Goal: Task Accomplishment & Management: Use online tool/utility

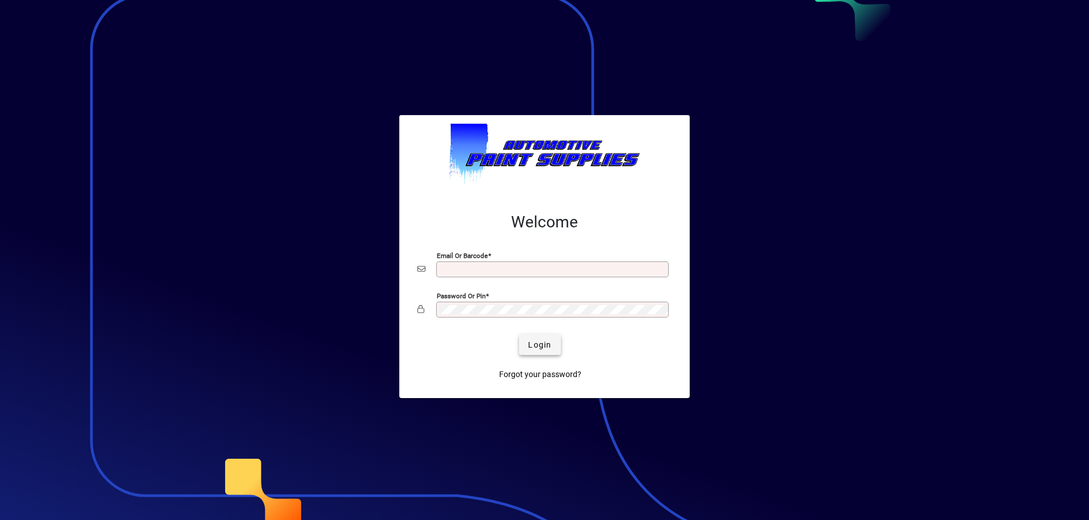
type input "**********"
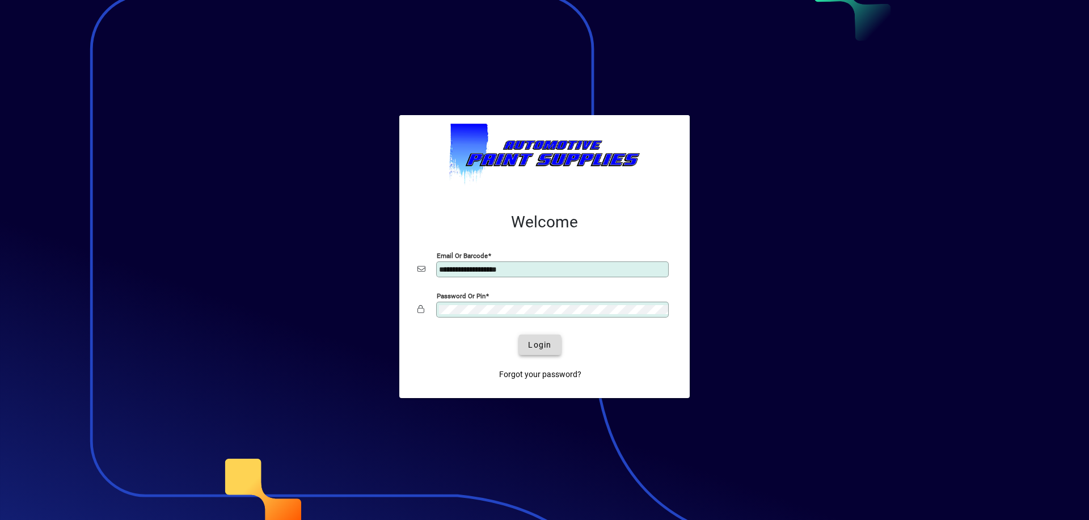
click at [544, 343] on span "Login" at bounding box center [539, 345] width 23 height 12
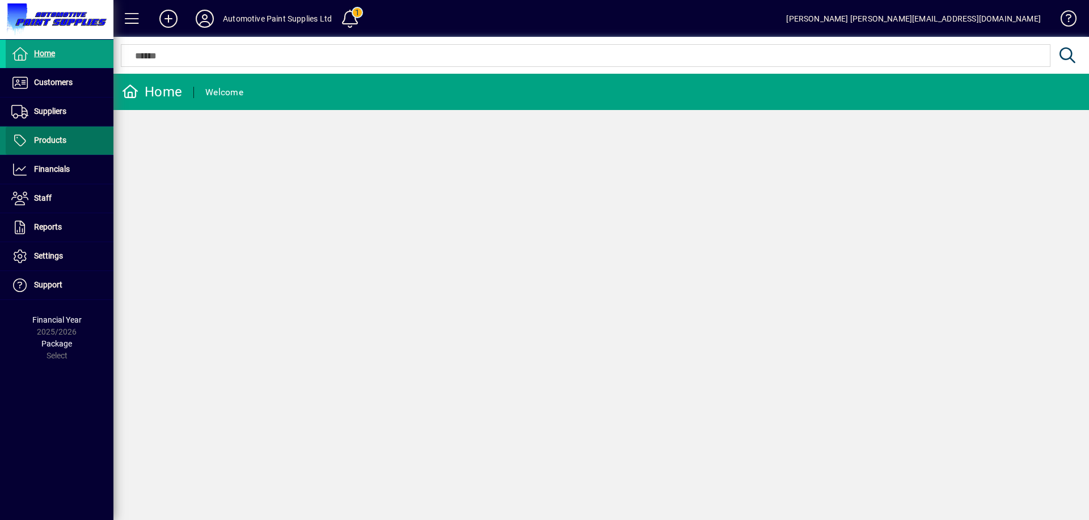
click at [66, 142] on span at bounding box center [60, 140] width 108 height 27
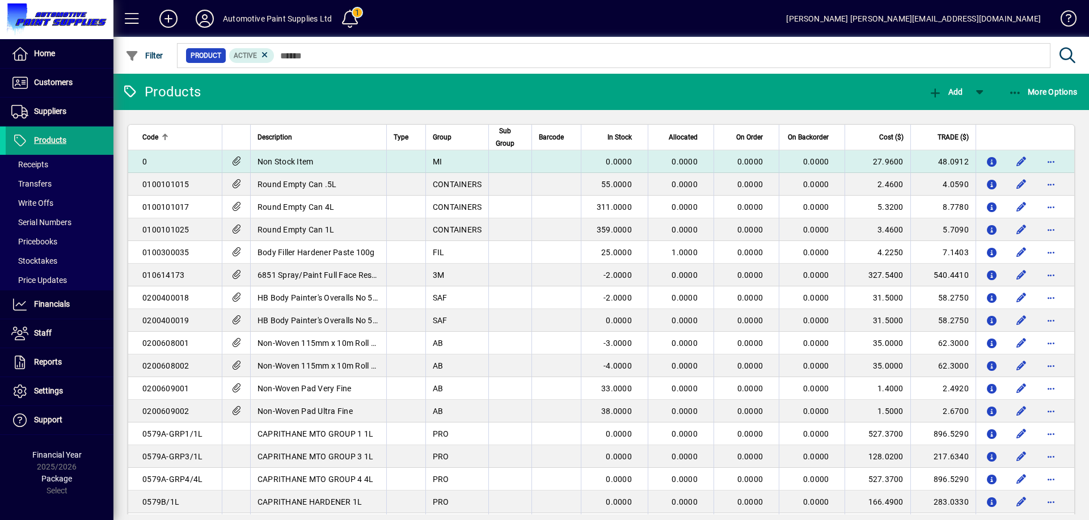
click at [310, 168] on td "Non Stock Item" at bounding box center [318, 161] width 136 height 23
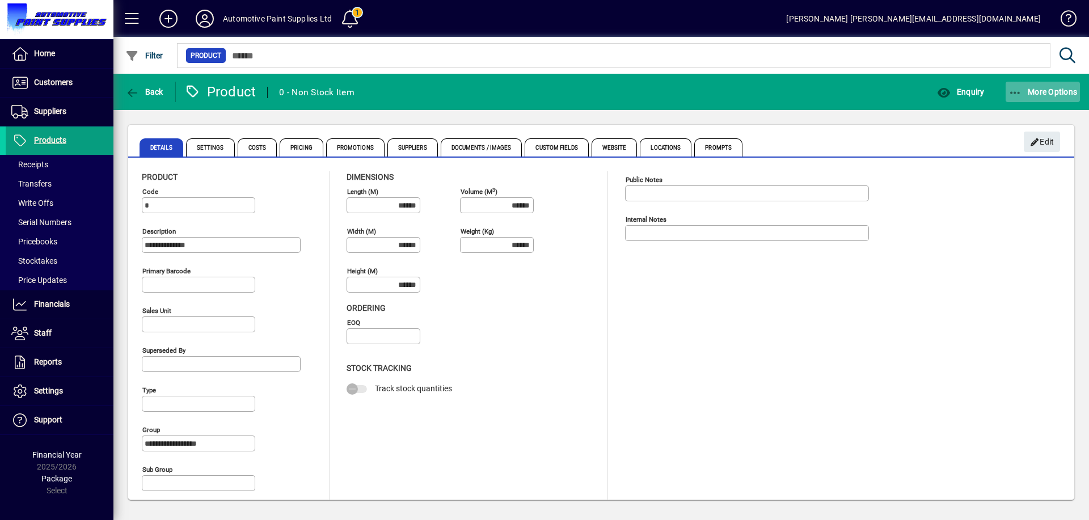
click at [1016, 91] on icon "button" at bounding box center [1016, 92] width 14 height 11
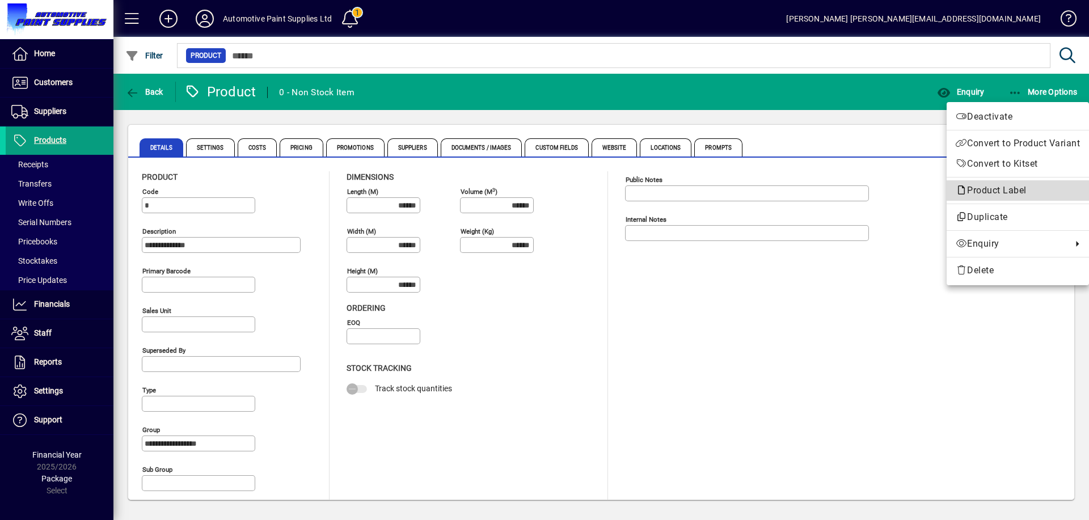
click at [988, 195] on span "Product Label" at bounding box center [994, 190] width 77 height 11
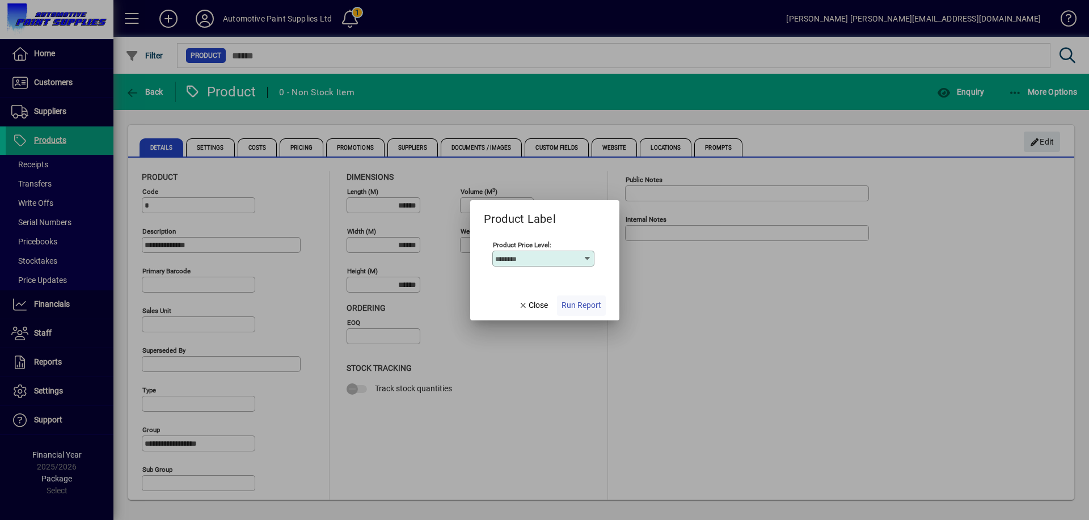
click at [581, 302] on span "Run Report" at bounding box center [582, 306] width 40 height 12
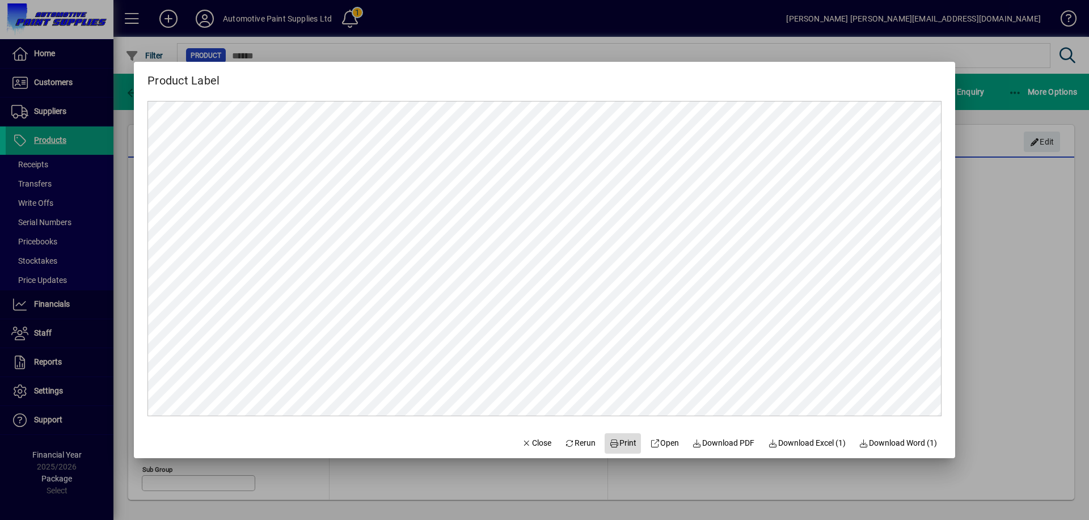
click at [619, 437] on span at bounding box center [623, 443] width 36 height 27
click at [528, 439] on span "Close" at bounding box center [537, 443] width 30 height 12
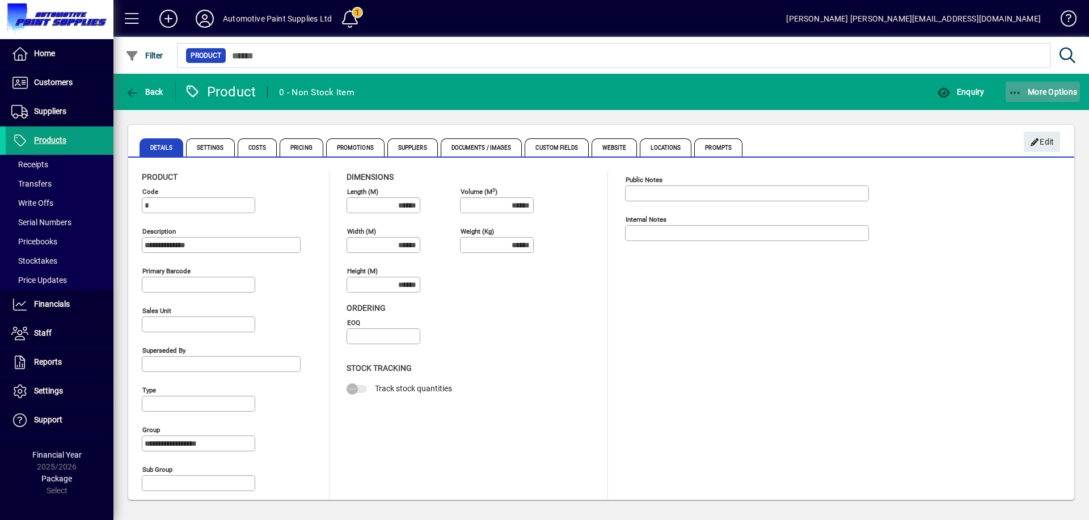
click at [1016, 90] on icon "button" at bounding box center [1016, 92] width 14 height 11
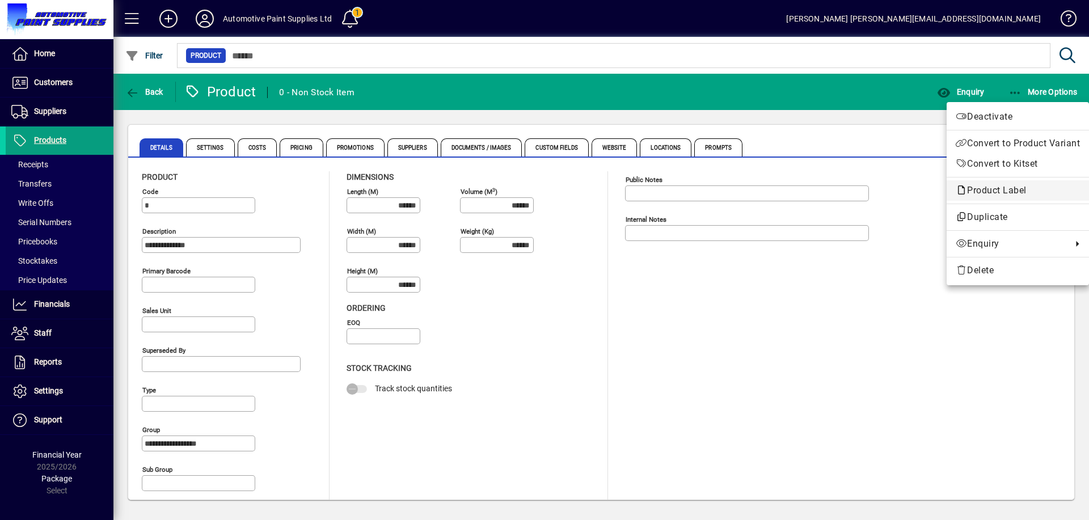
click at [997, 194] on span "Product Label" at bounding box center [994, 190] width 77 height 11
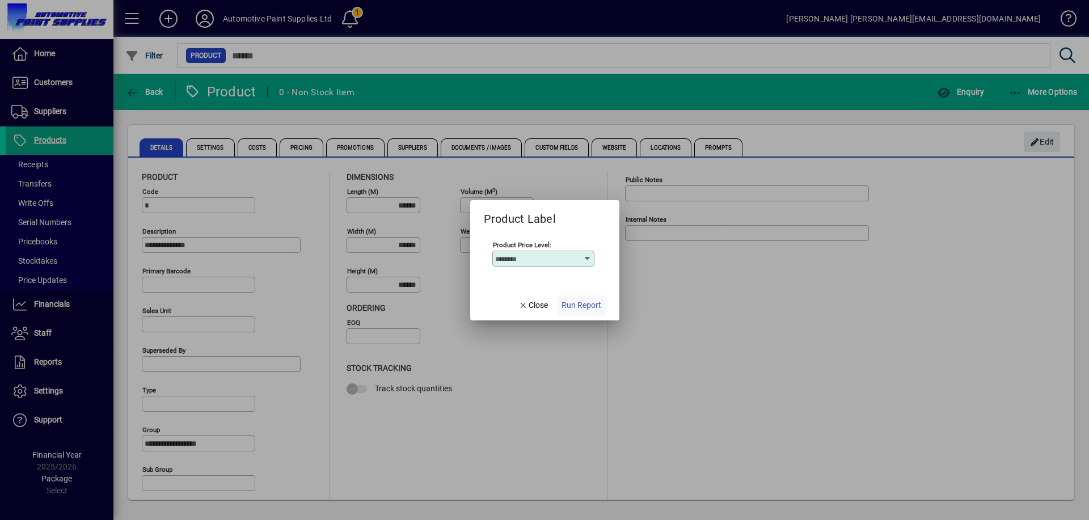
click at [575, 303] on span "Run Report" at bounding box center [582, 306] width 40 height 12
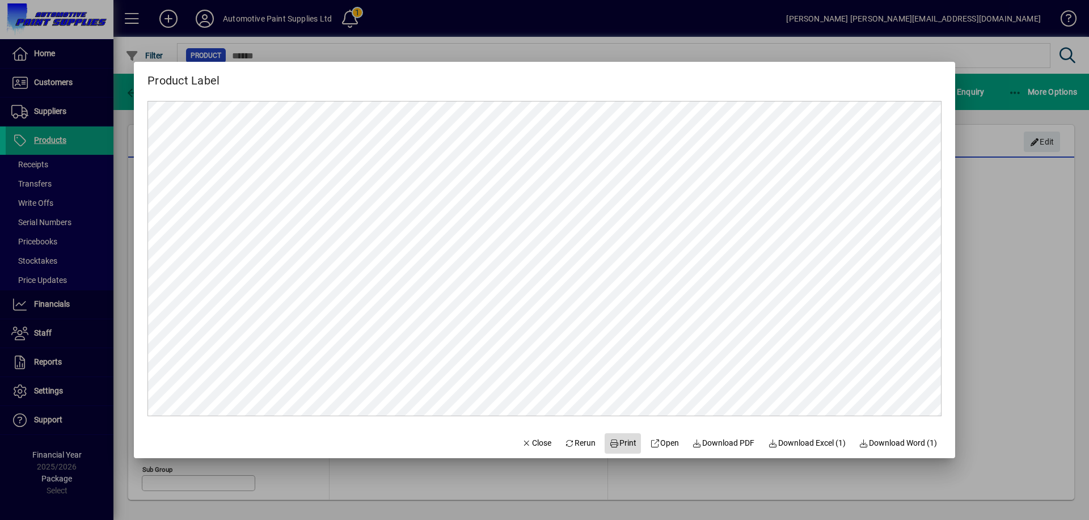
click at [625, 443] on span "Print" at bounding box center [622, 443] width 27 height 12
